Goal: Information Seeking & Learning: Check status

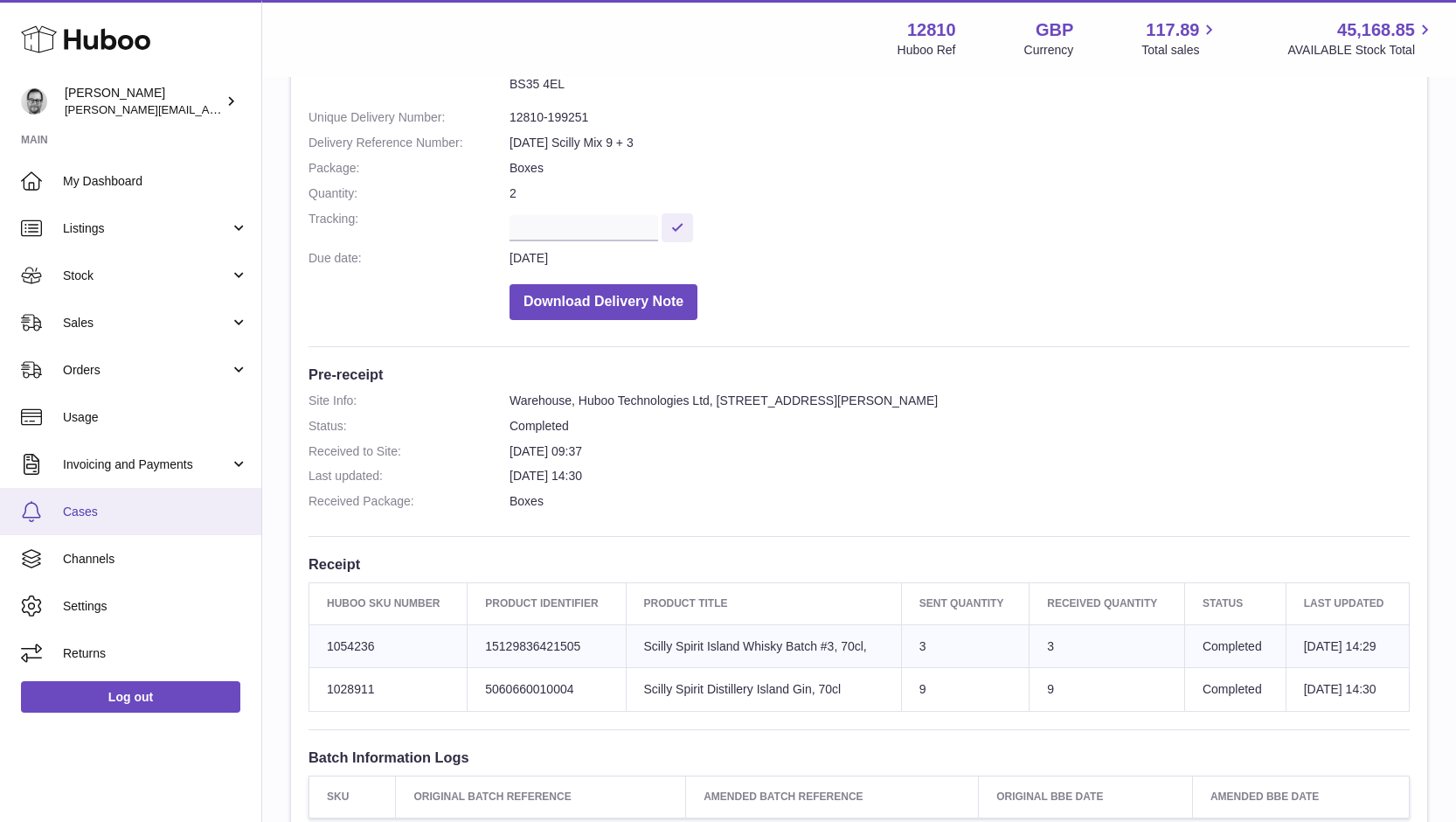
click at [66, 510] on span "Cases" at bounding box center [156, 512] width 185 height 17
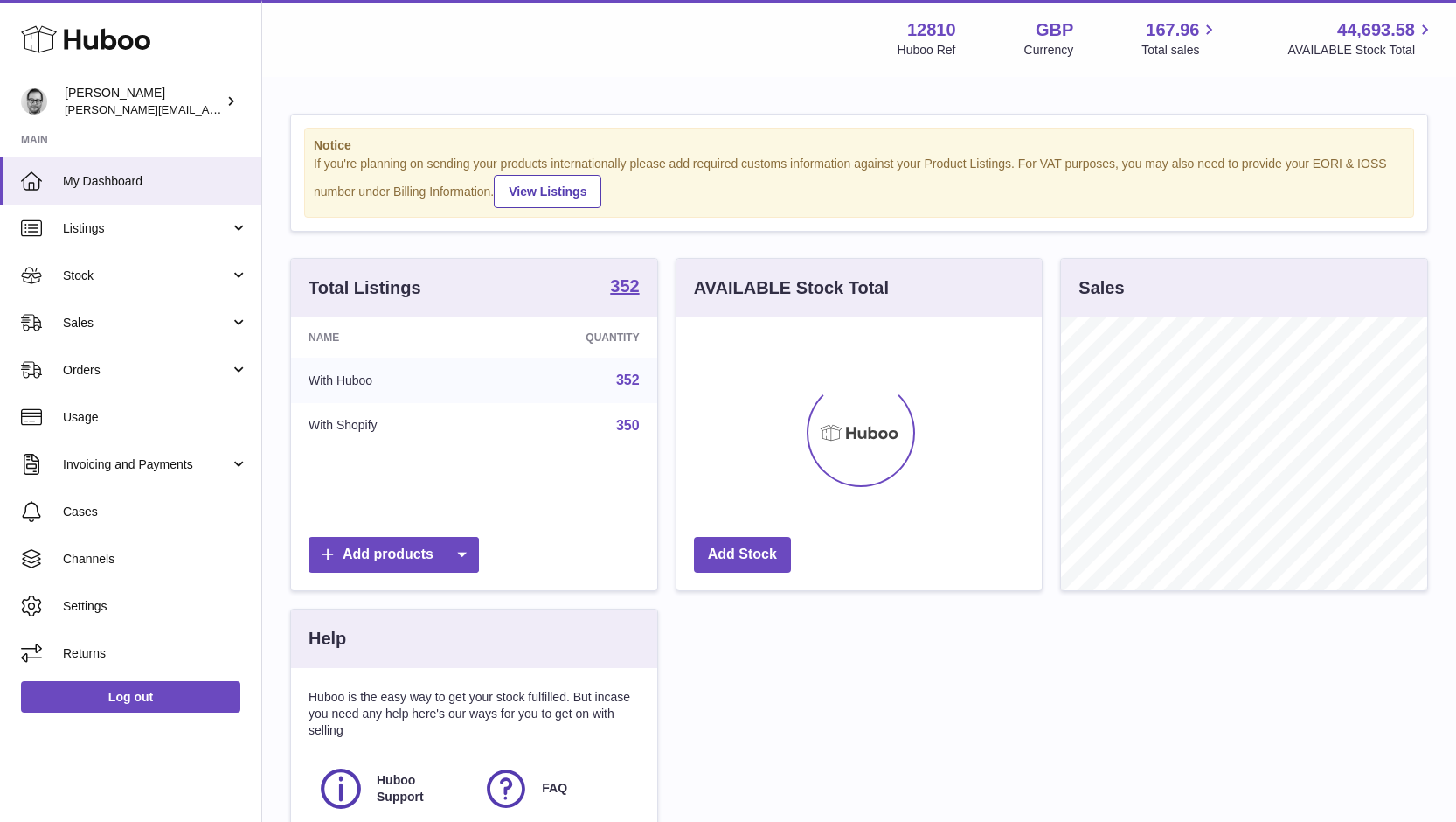
scroll to position [273, 365]
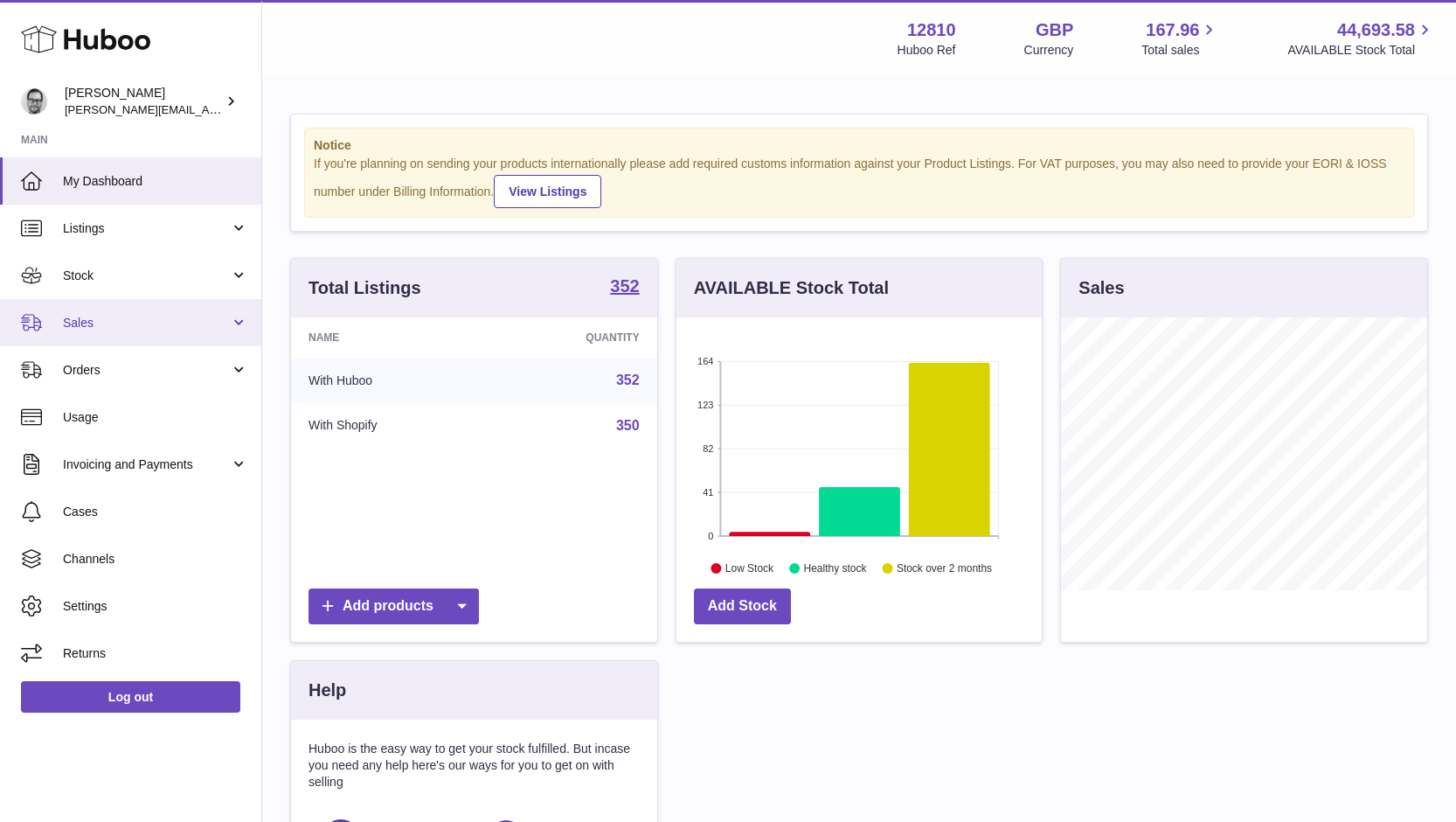
click at [113, 324] on span "Sales" at bounding box center [146, 323] width 167 height 17
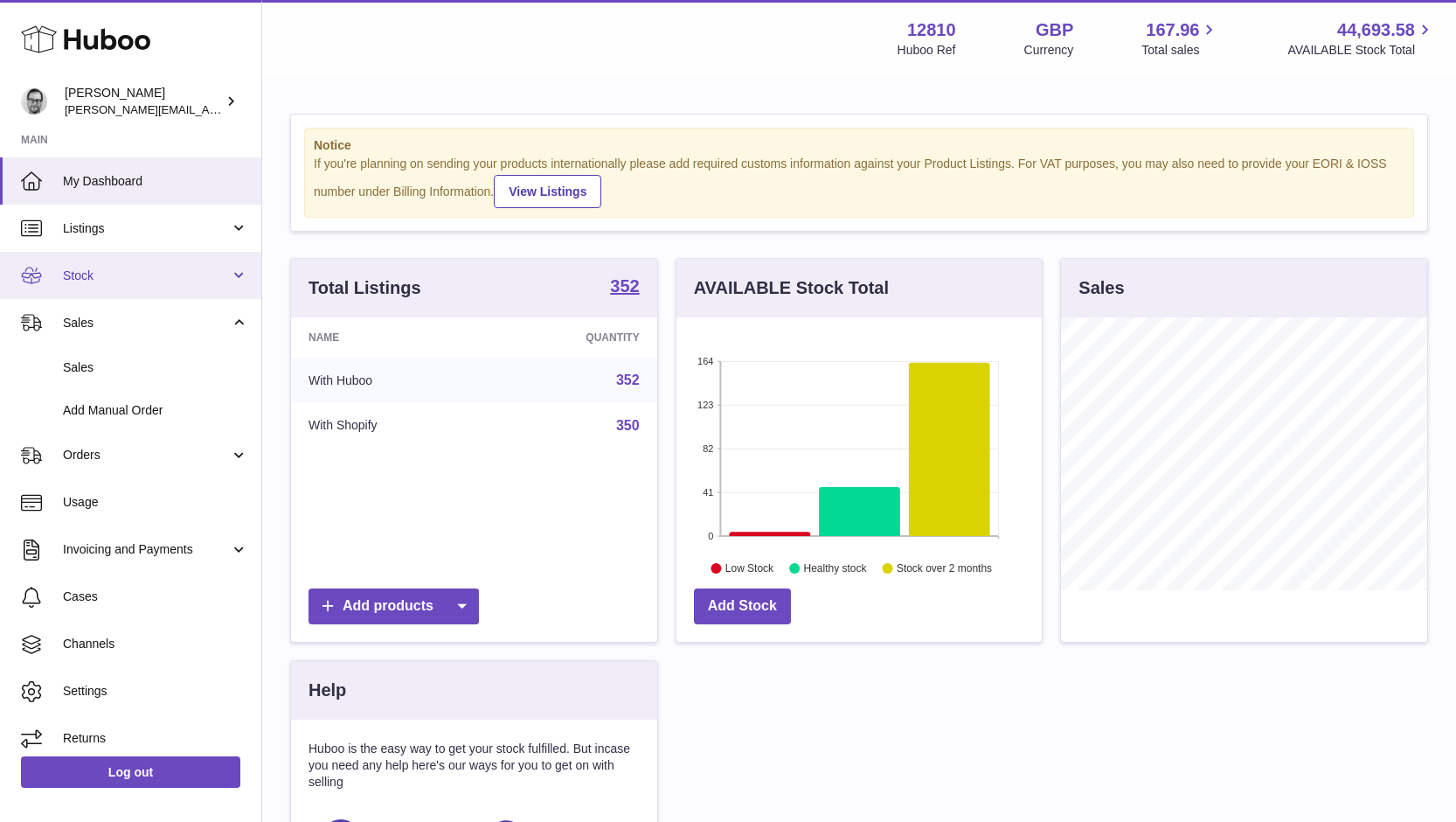
click at [82, 279] on span "Stock" at bounding box center [146, 275] width 167 height 17
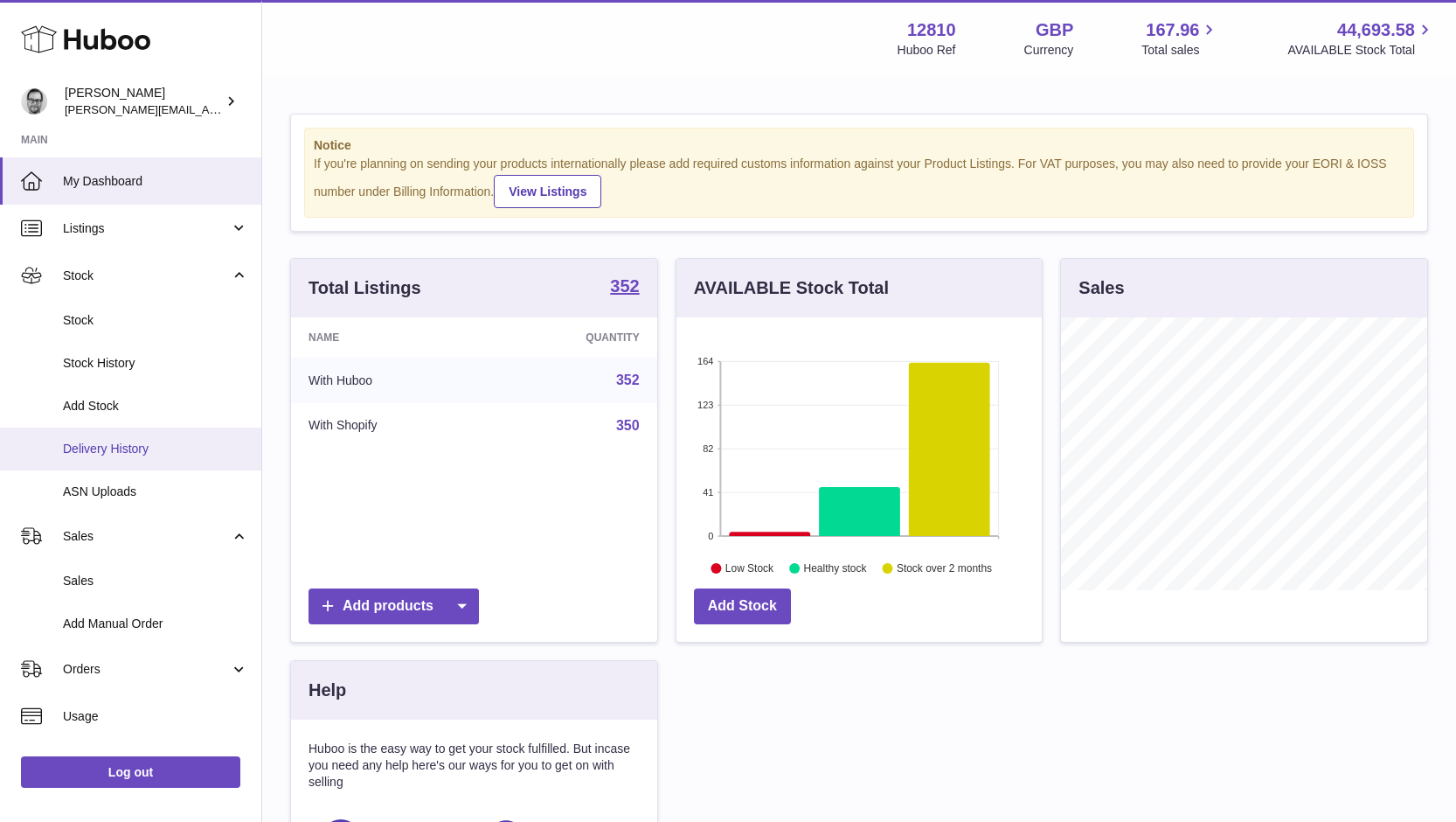
click at [100, 447] on span "Delivery History" at bounding box center [156, 449] width 185 height 17
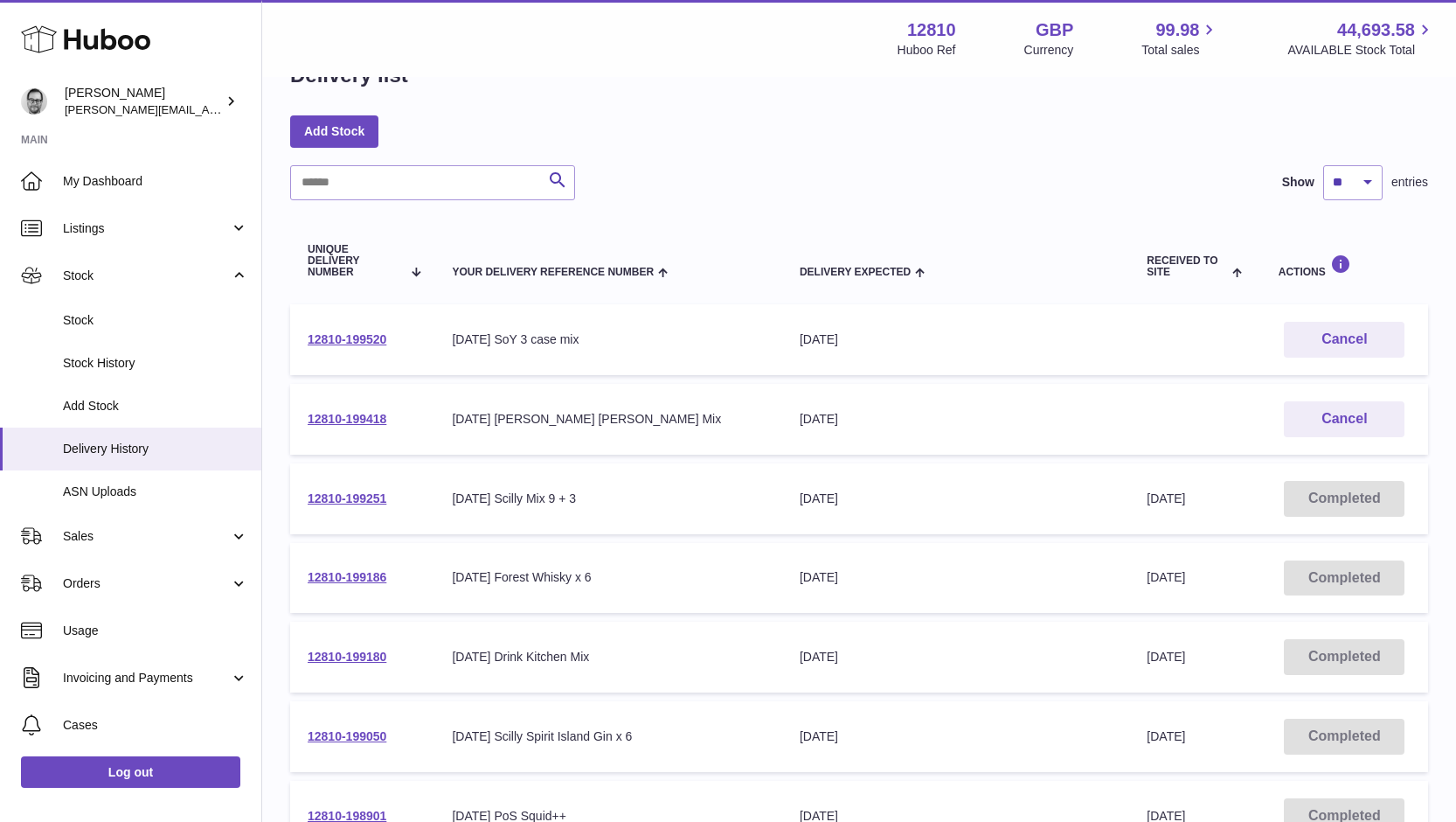
scroll to position [44, 0]
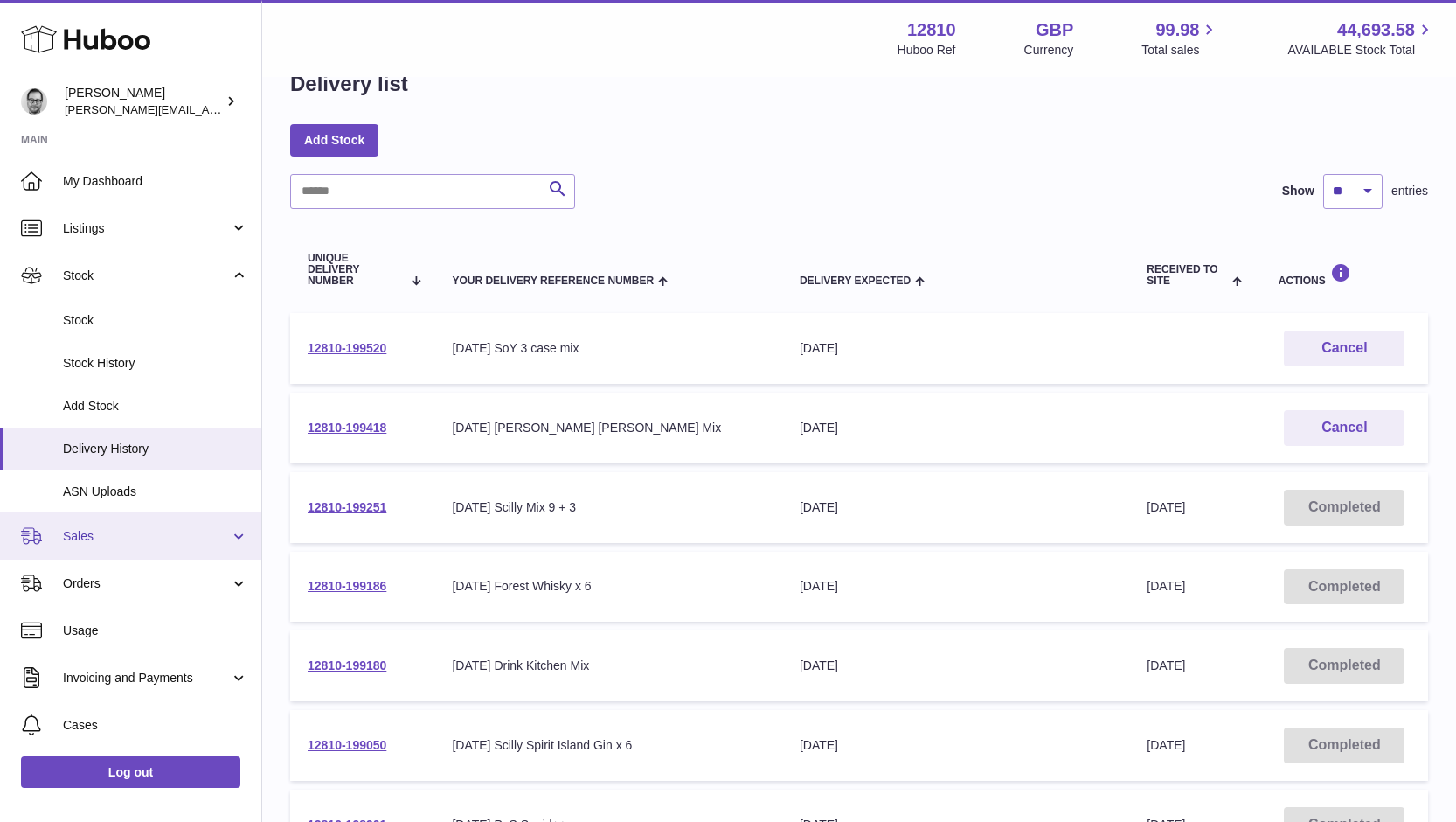
click at [114, 547] on link "Sales" at bounding box center [131, 536] width 261 height 47
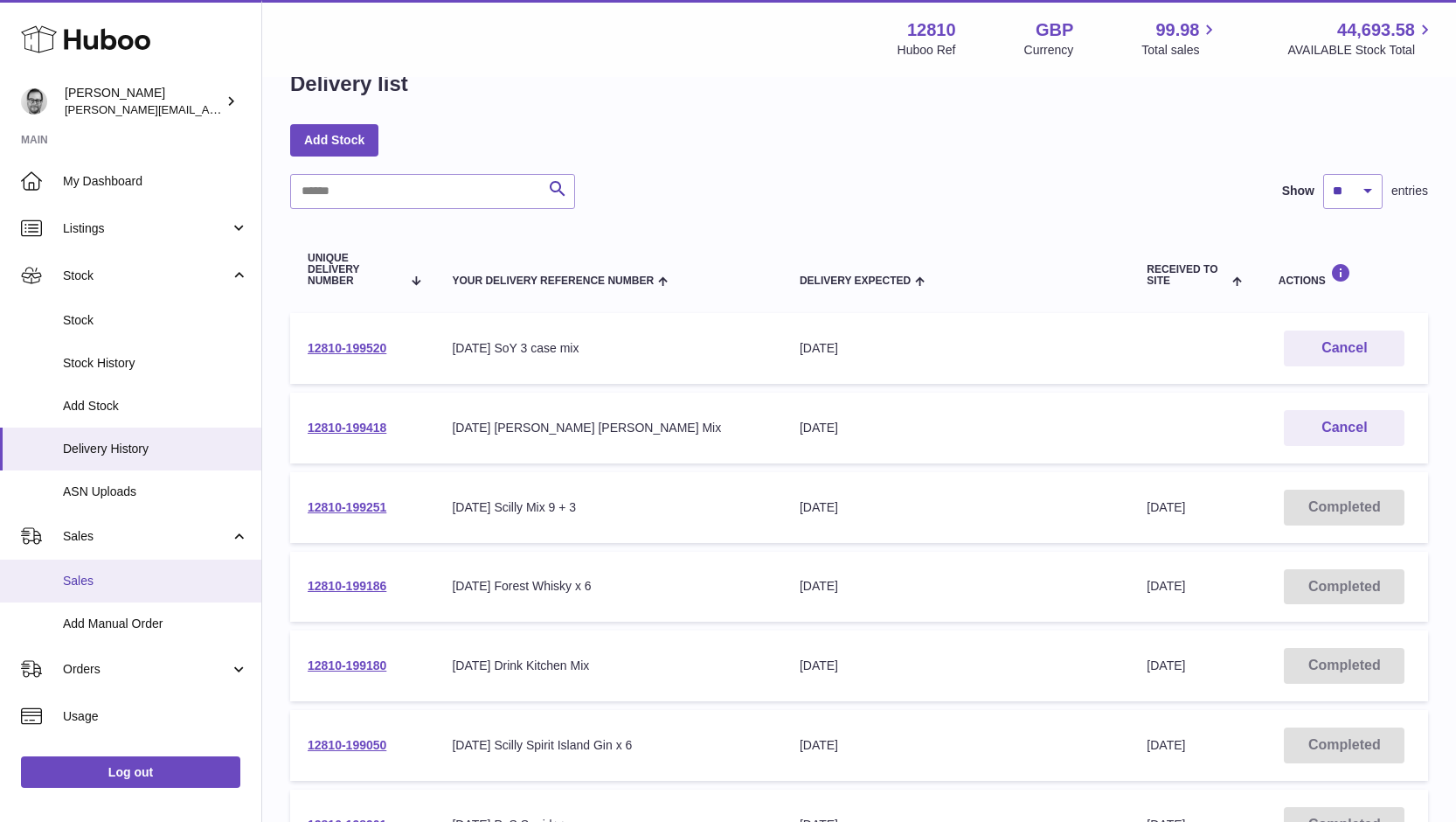
click at [75, 587] on span "Sales" at bounding box center [156, 581] width 185 height 17
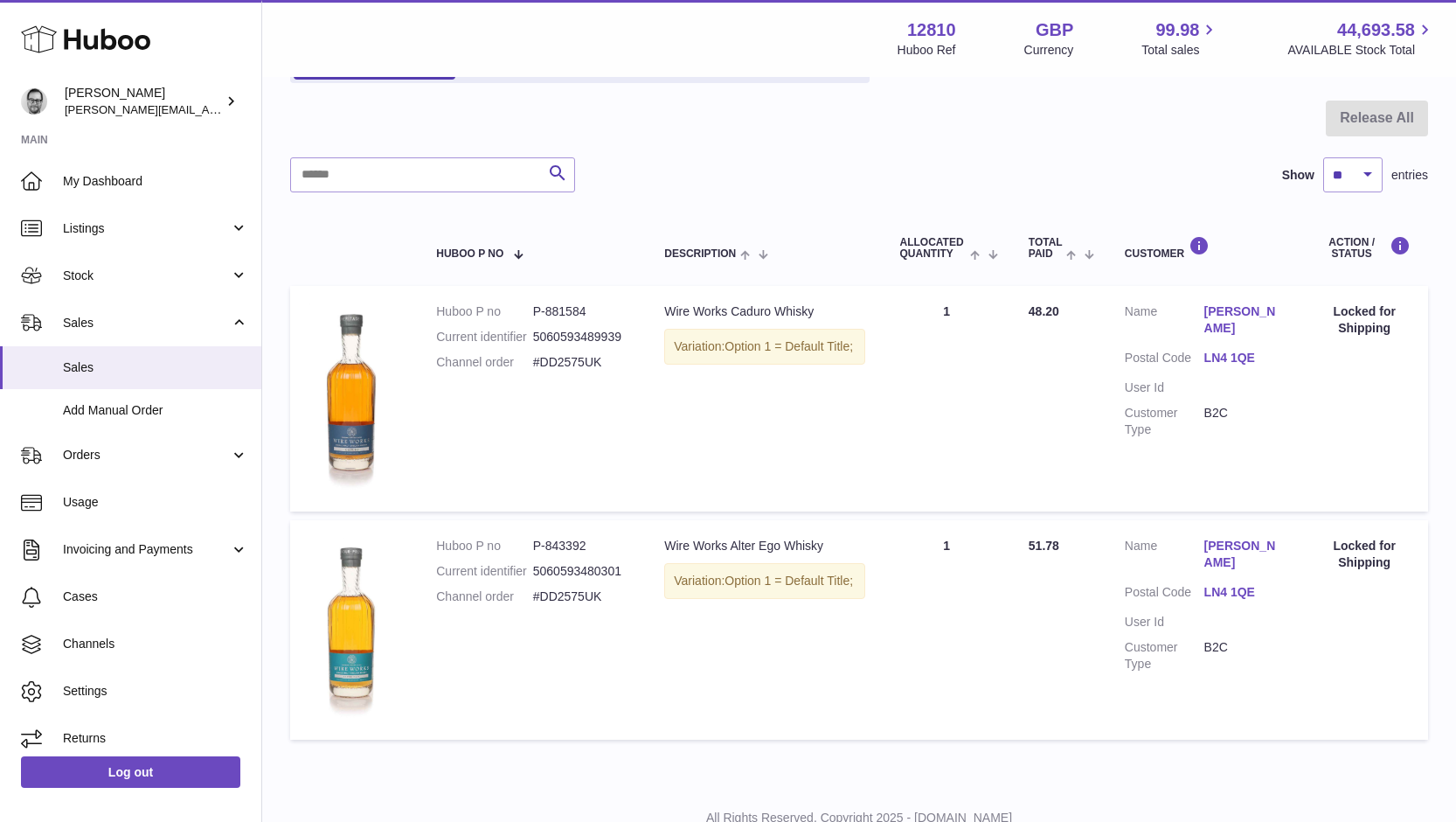
scroll to position [217, 0]
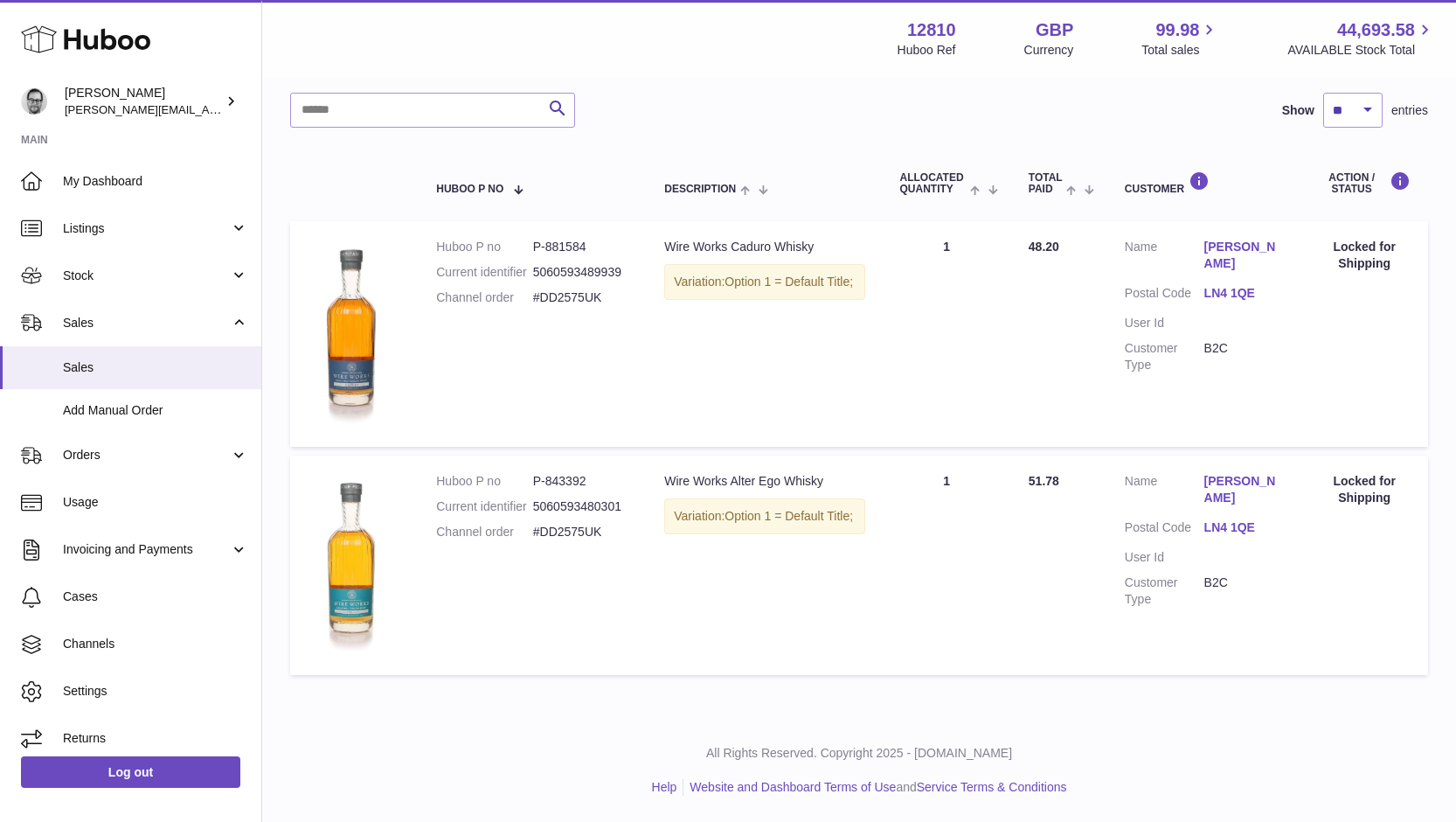
click at [1222, 285] on link "LN4 1QE" at bounding box center [1245, 293] width 80 height 17
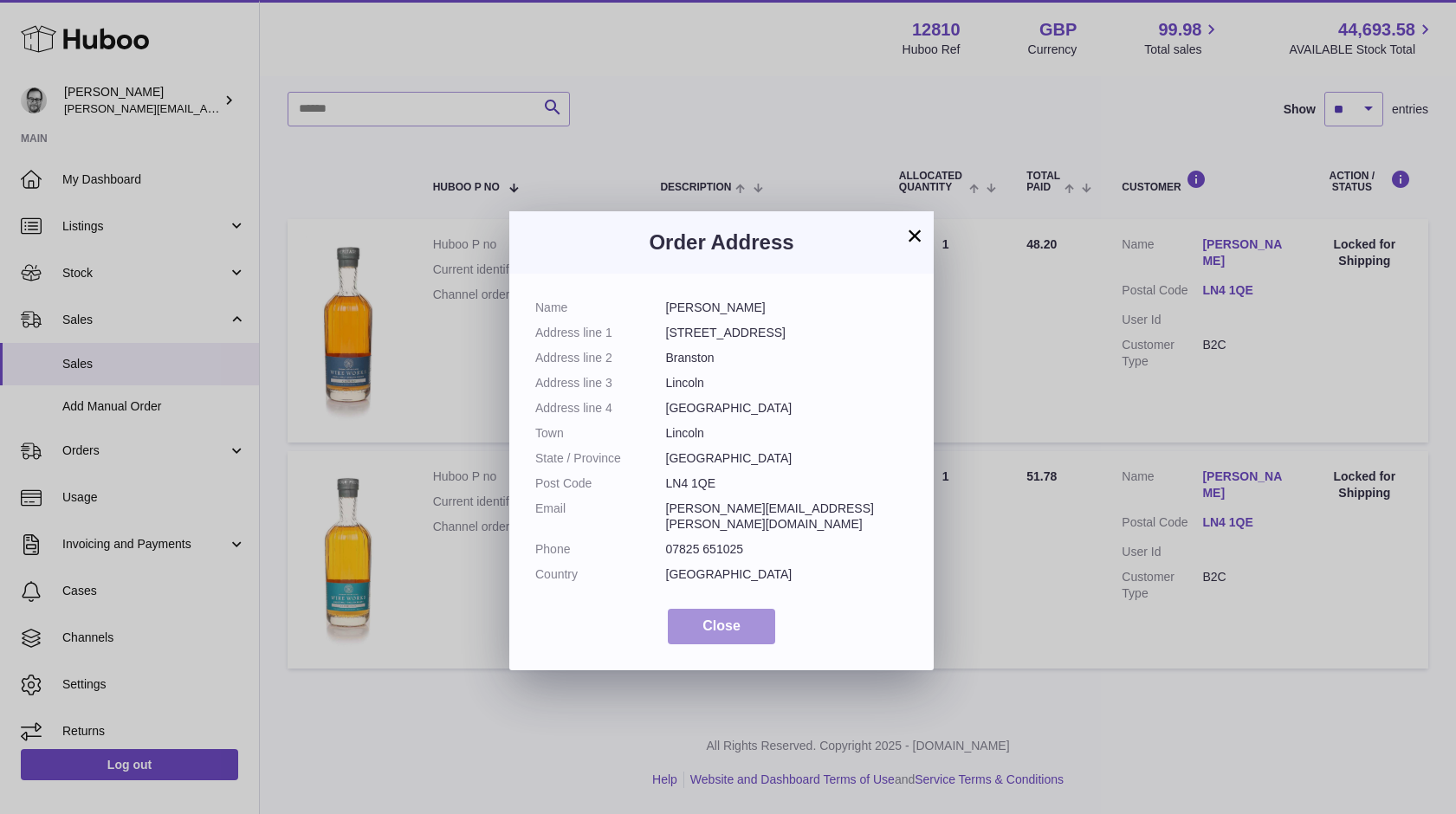
click at [707, 618] on span "Close" at bounding box center [721, 625] width 39 height 15
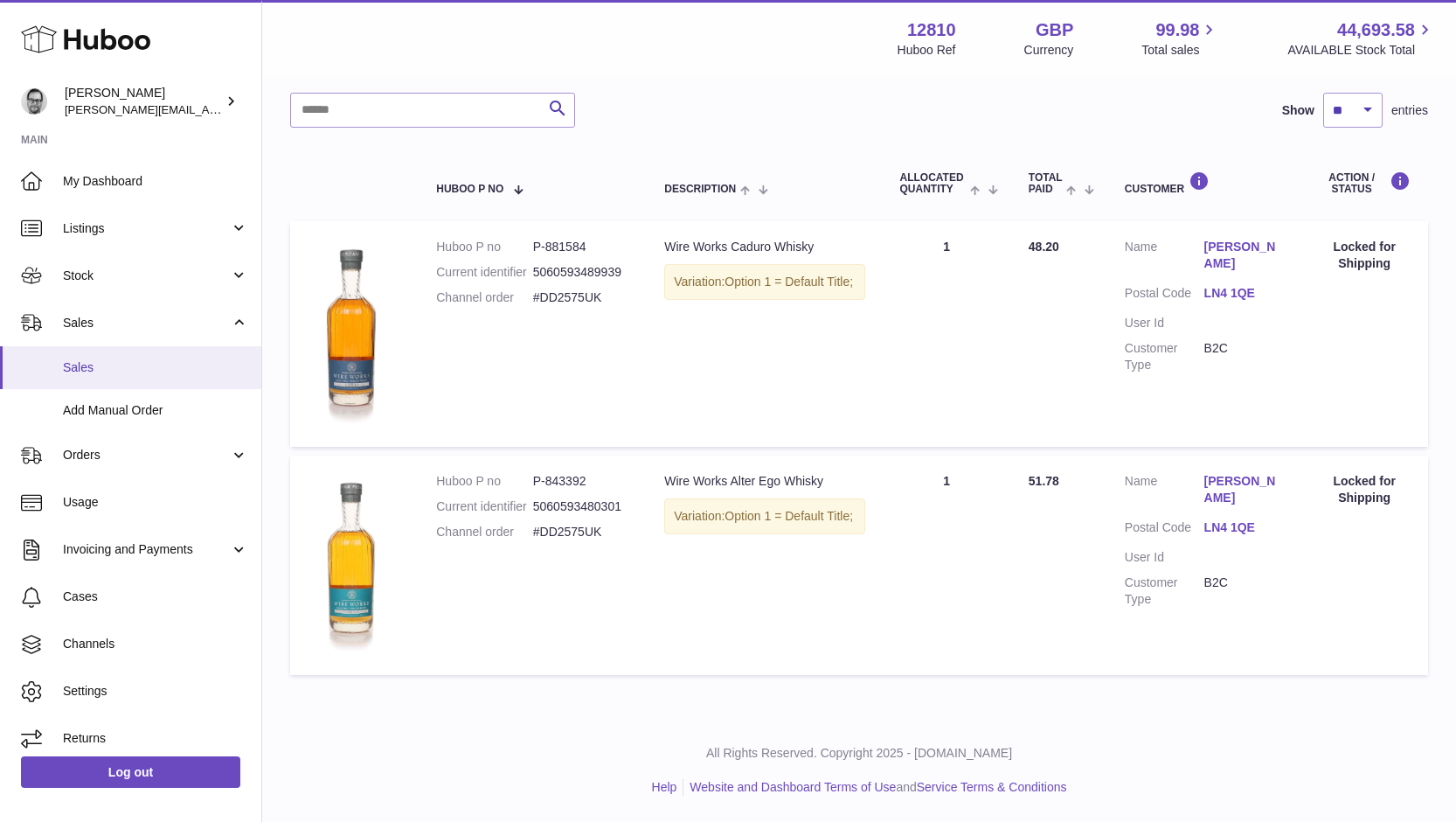
click at [76, 372] on span "Sales" at bounding box center [156, 367] width 185 height 17
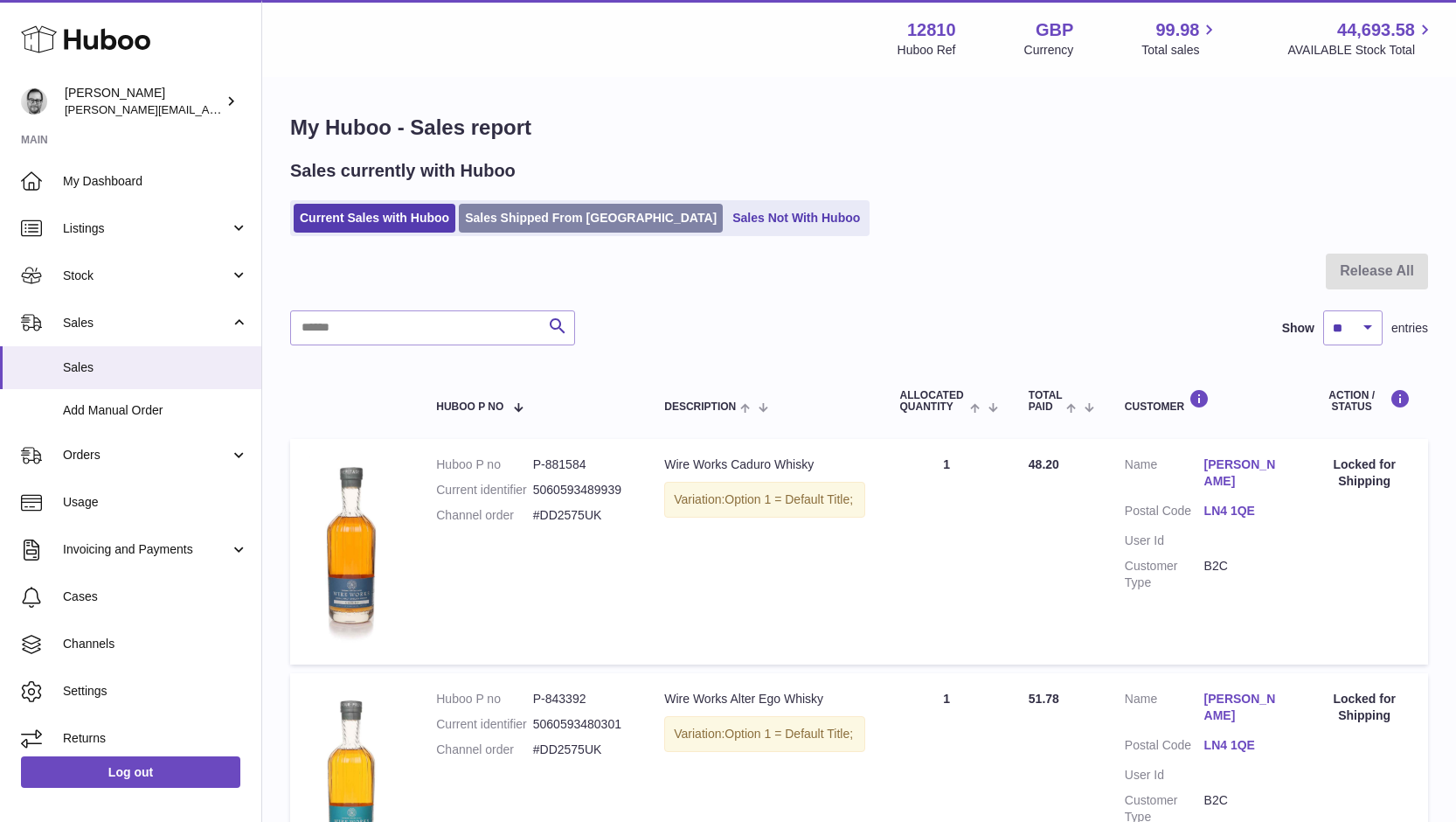
click at [515, 225] on link "Sales Shipped From [GEOGRAPHIC_DATA]" at bounding box center [590, 217] width 264 height 29
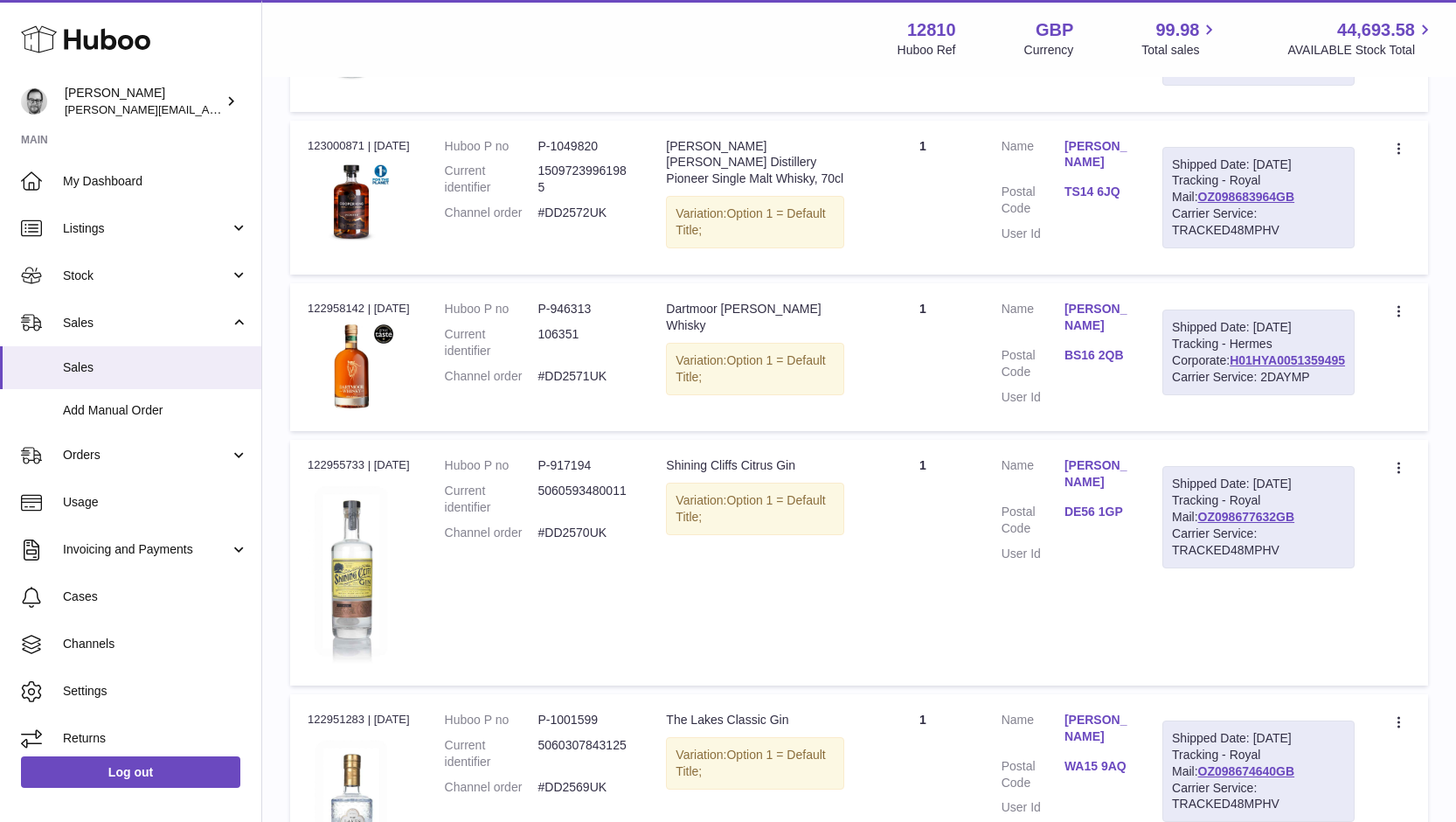
scroll to position [619, 0]
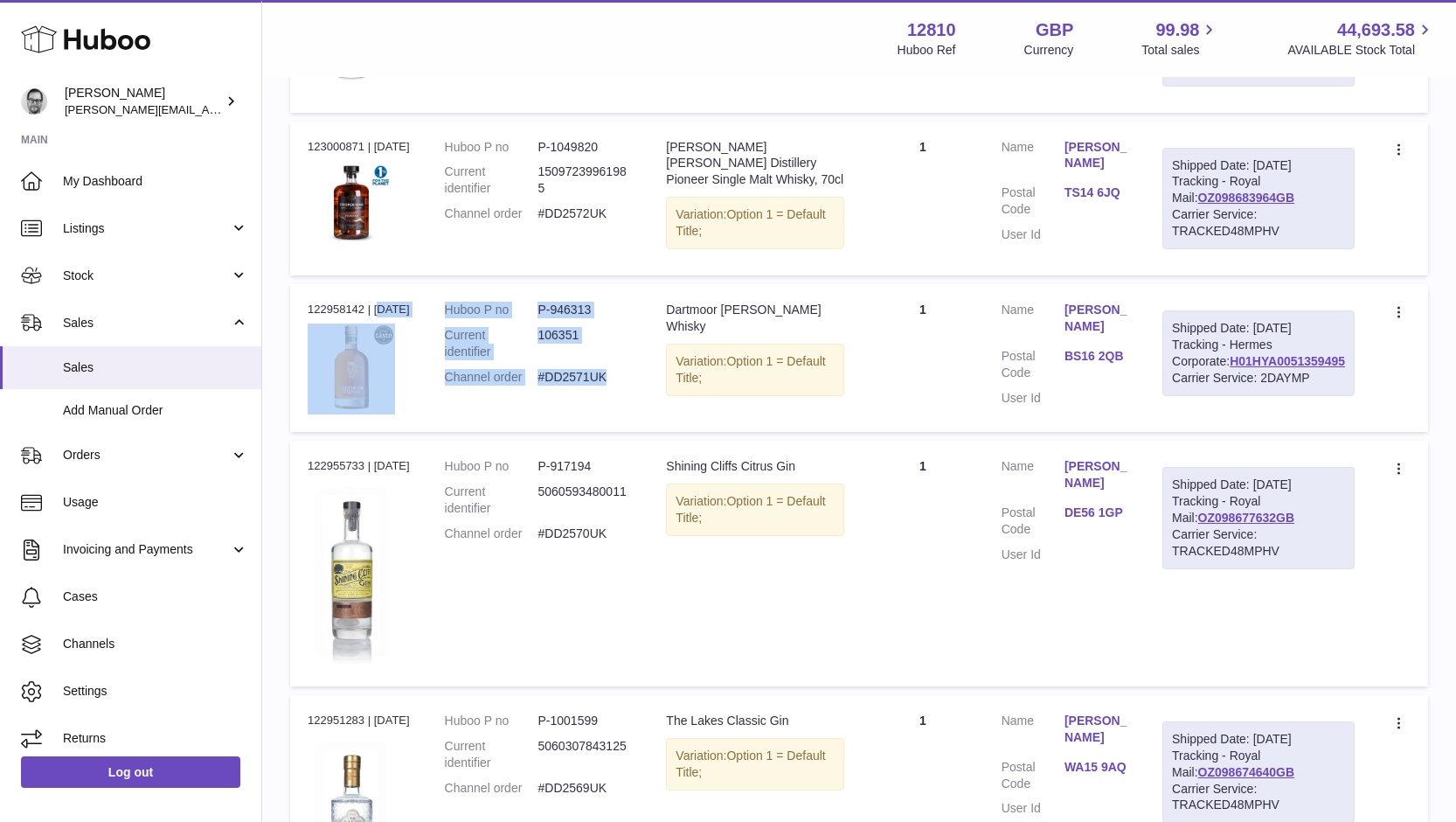
drag, startPoint x: 620, startPoint y: 456, endPoint x: 303, endPoint y: 409, distance: 320.5
click at [303, 409] on tr "Order no 122958142 | 16th Aug Huboo P no P-946313 Current identifier 106351 Cha…" at bounding box center [859, 358] width 1138 height 148
copy tr "122958142 | 16th Aug Huboo P no P-946313 Current identifier 106351 Channel orde…"
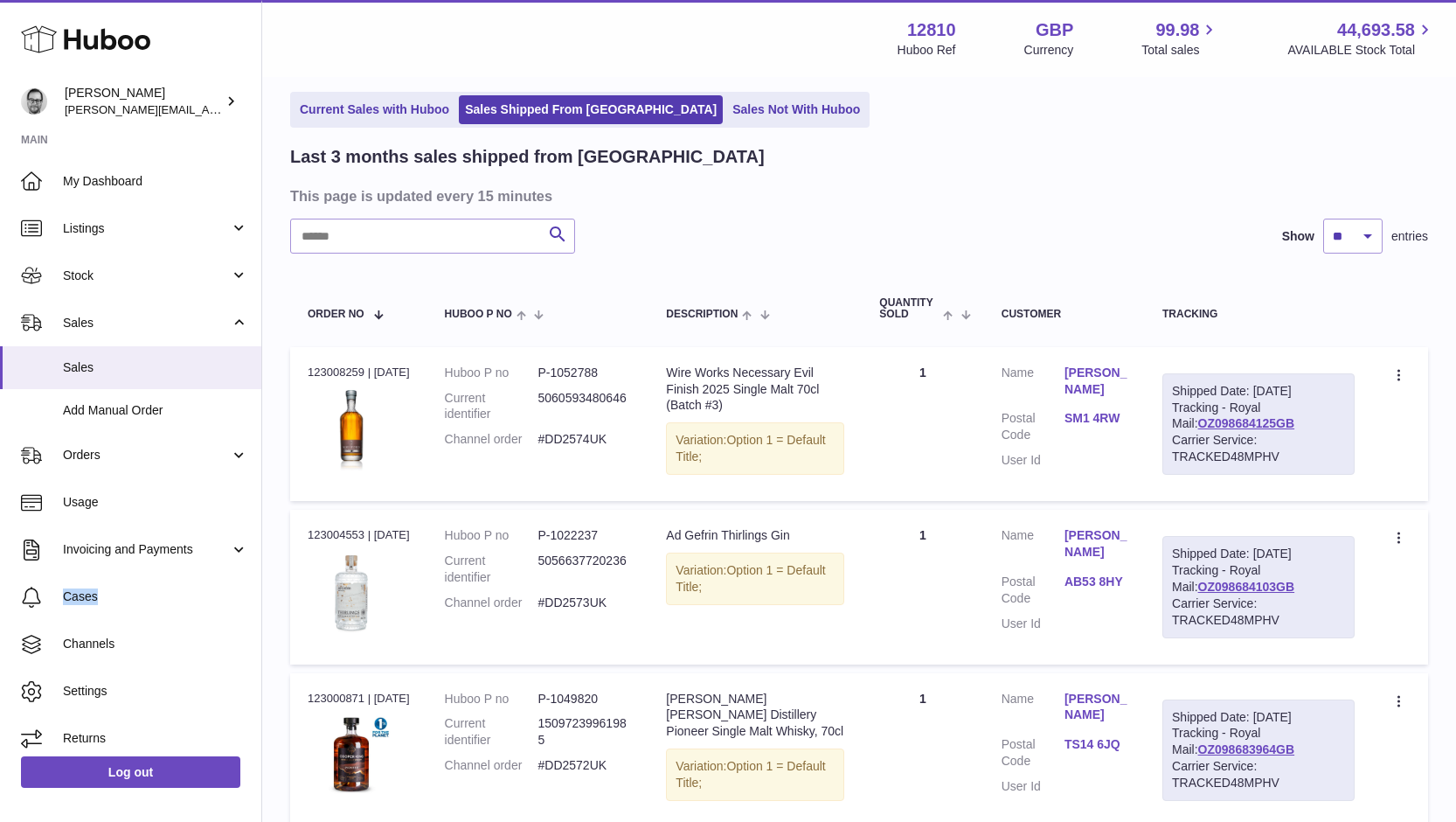
scroll to position [0, 0]
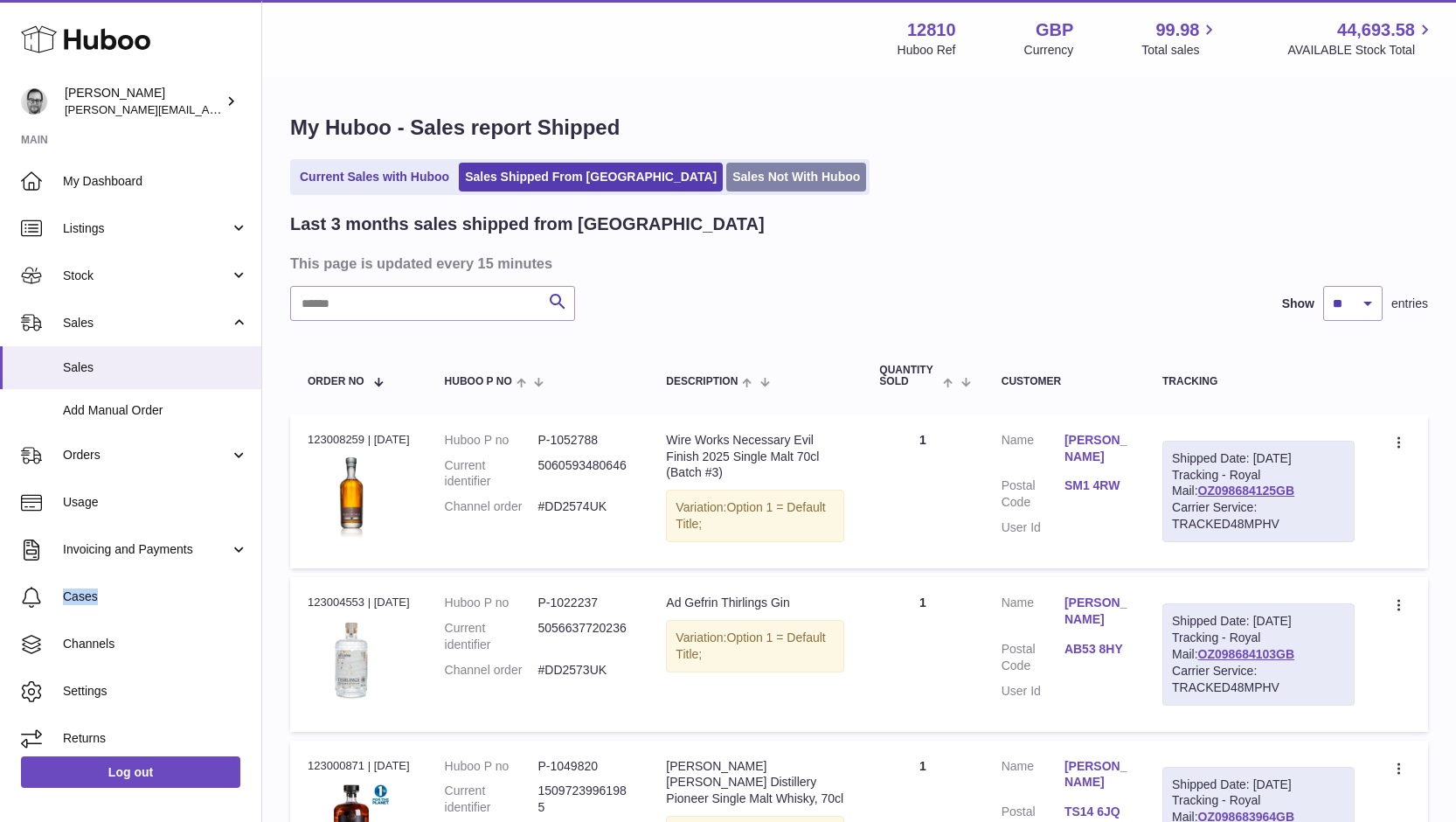
click at [726, 171] on link "Sales Not With Huboo" at bounding box center [796, 177] width 140 height 29
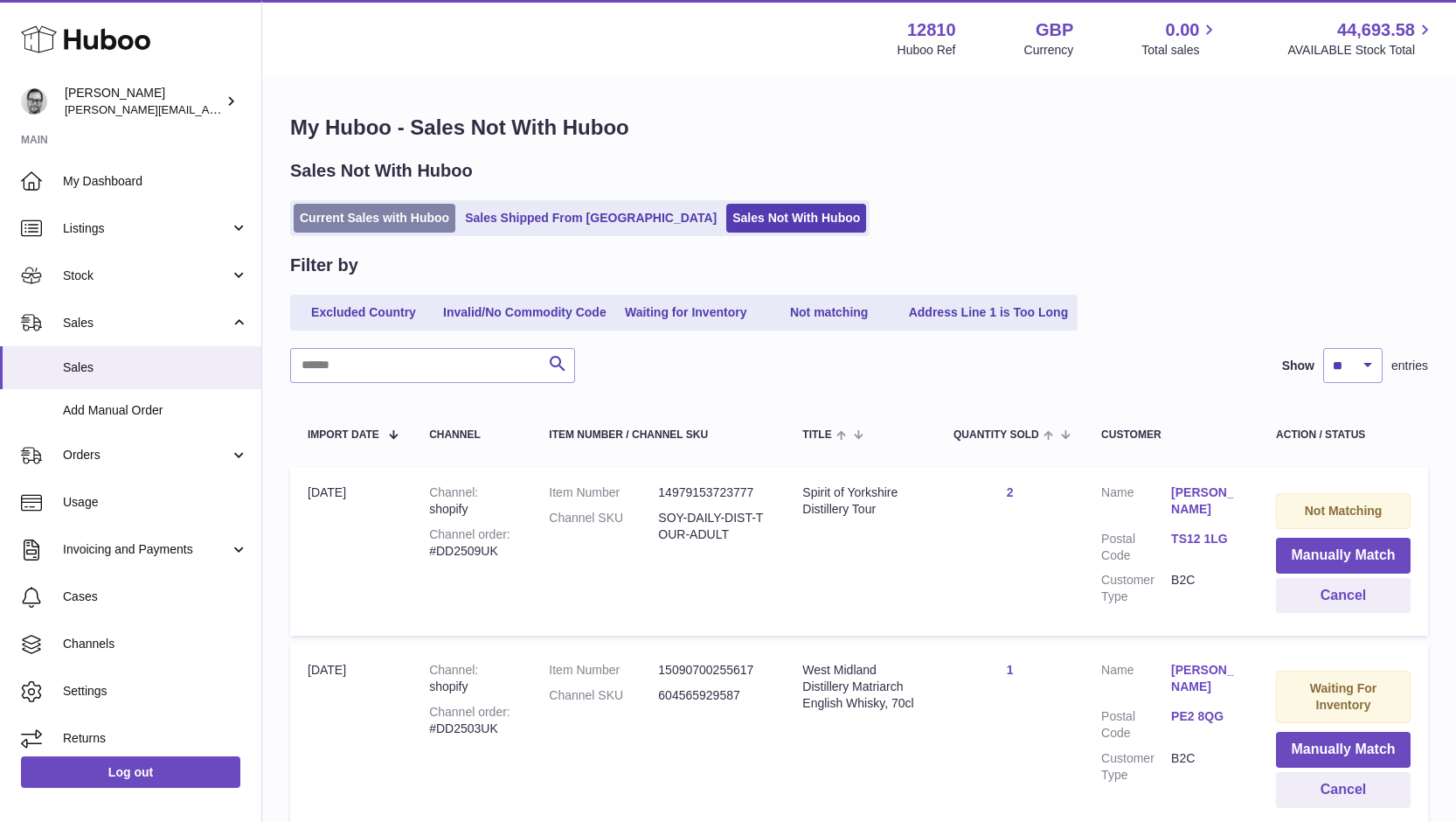
click at [352, 219] on link "Current Sales with Huboo" at bounding box center [375, 217] width 162 height 29
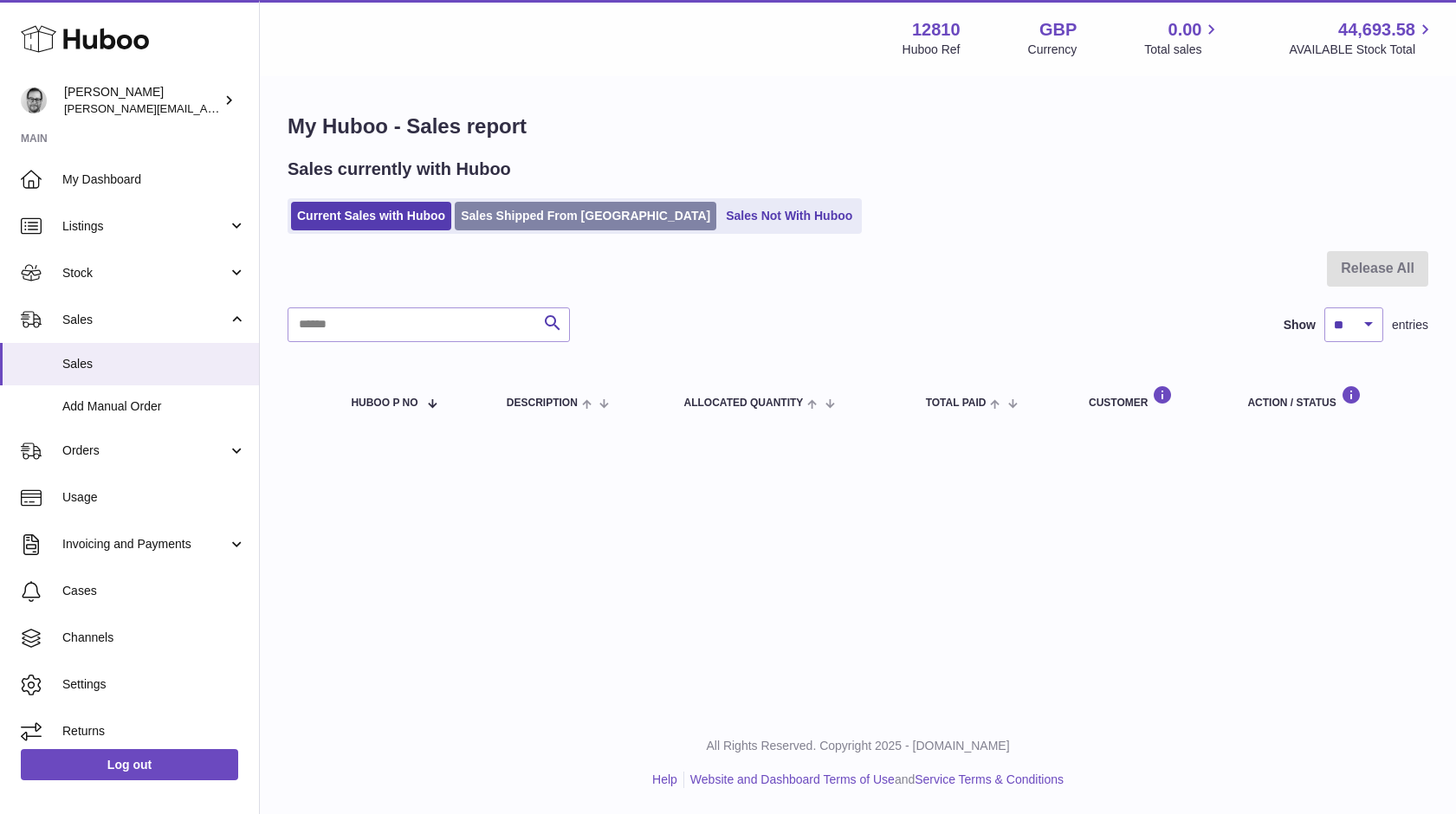
click at [556, 210] on link "Sales Shipped From [GEOGRAPHIC_DATA]" at bounding box center [585, 215] width 262 height 29
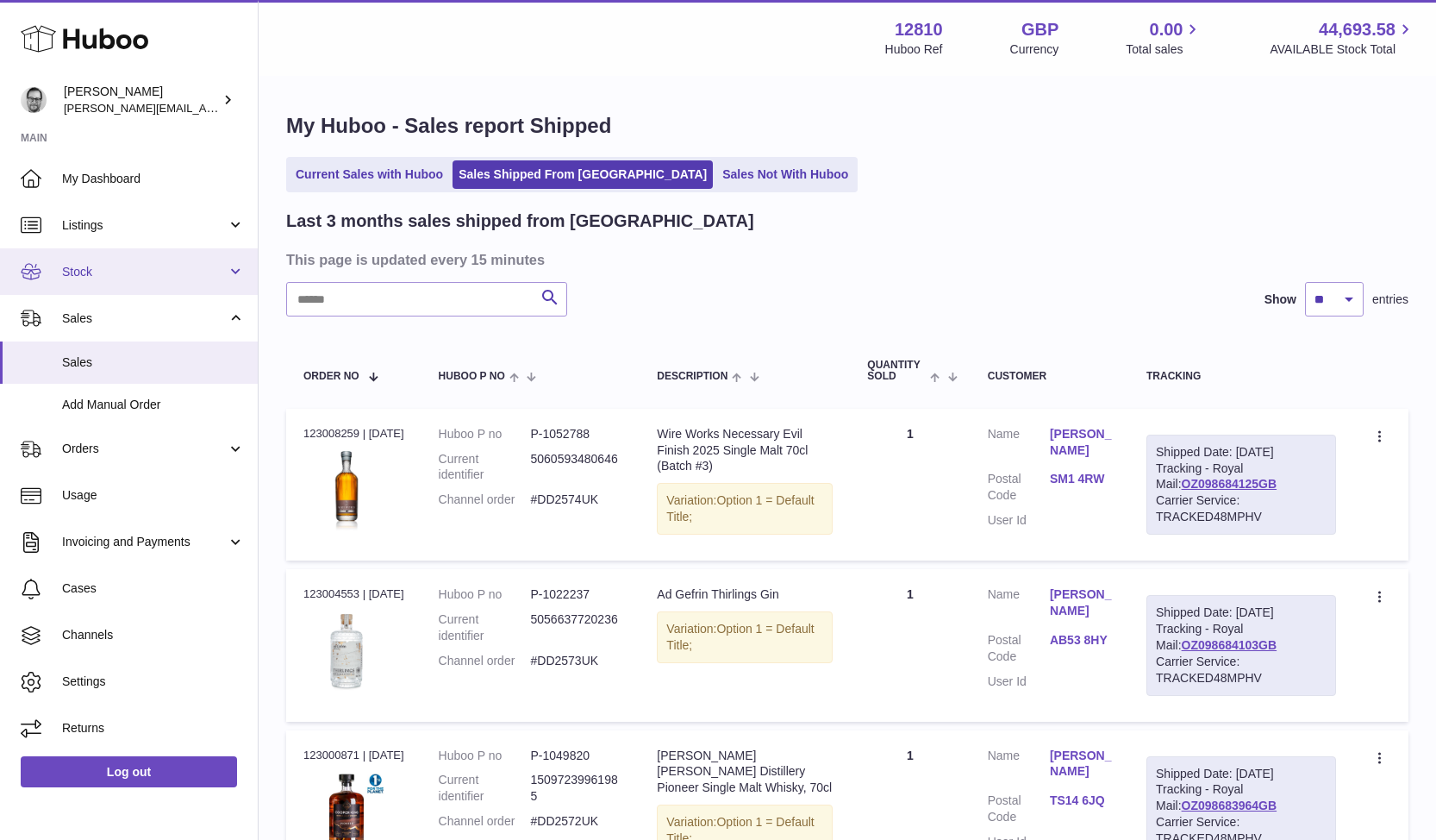
click at [86, 270] on span "Stock" at bounding box center [144, 271] width 164 height 17
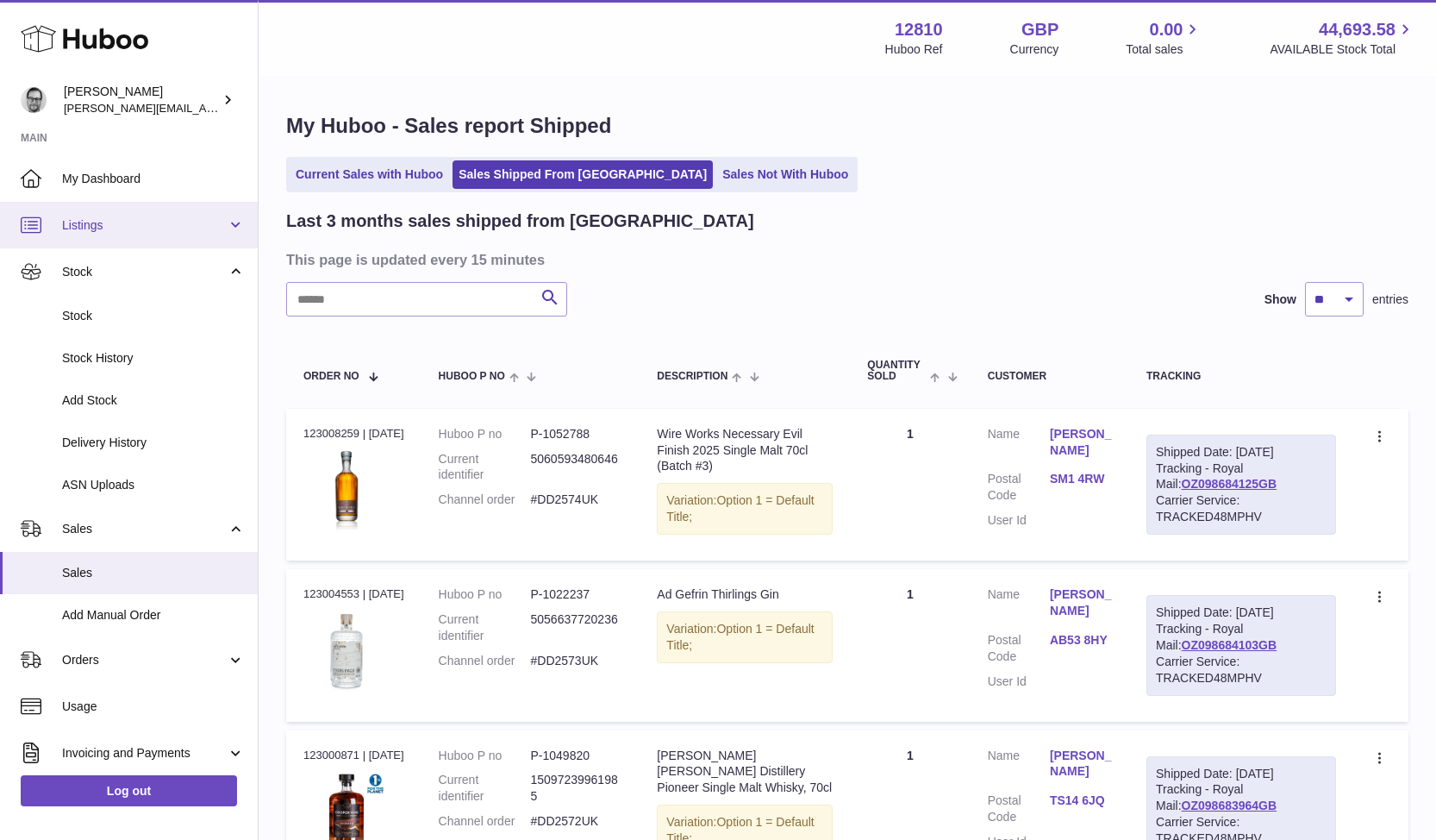
click at [108, 220] on span "Listings" at bounding box center [144, 225] width 164 height 17
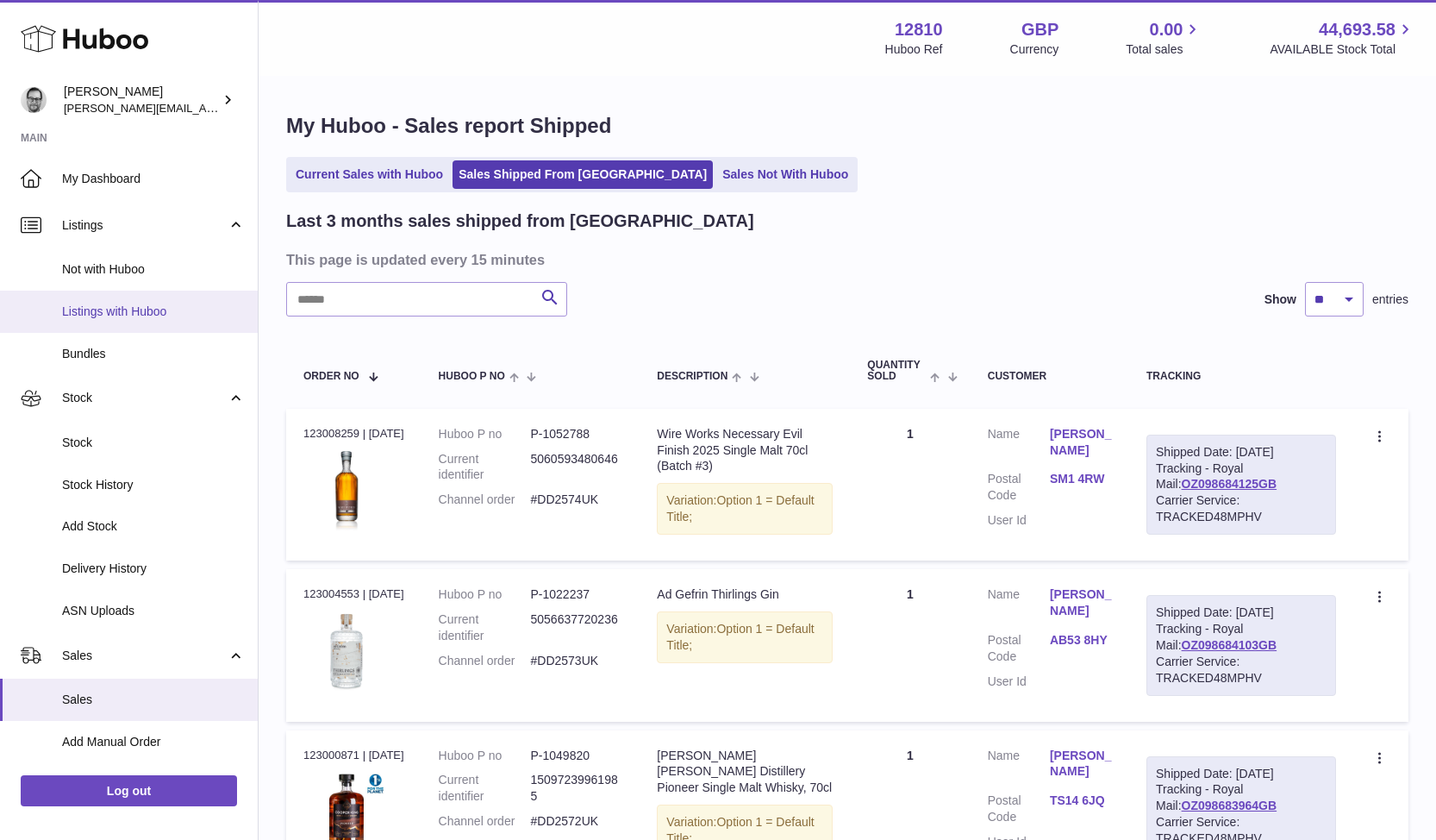
click at [103, 309] on span "Listings with Huboo" at bounding box center [153, 312] width 183 height 17
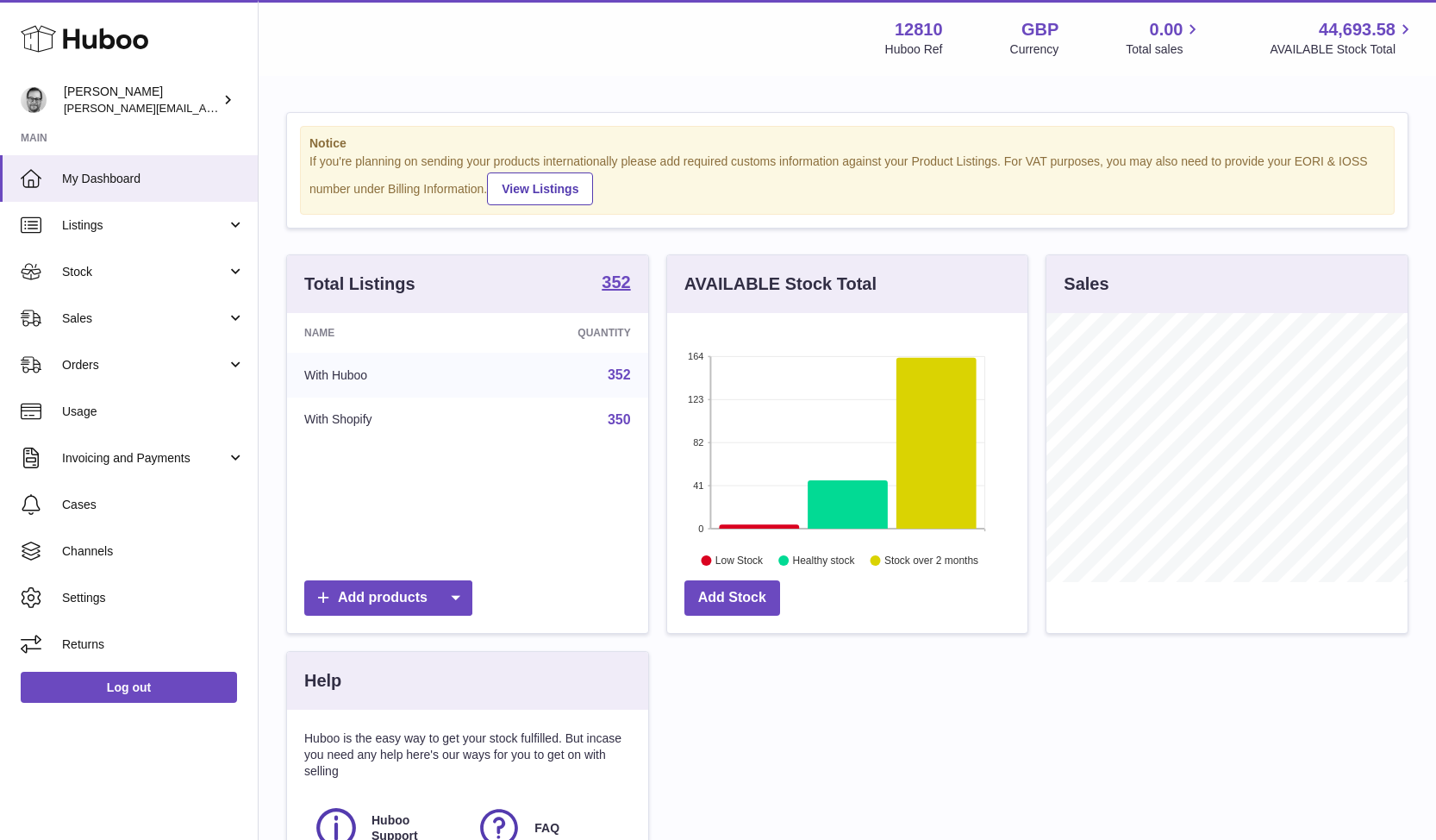
scroll to position [270, 360]
